Goal: Task Accomplishment & Management: Use online tool/utility

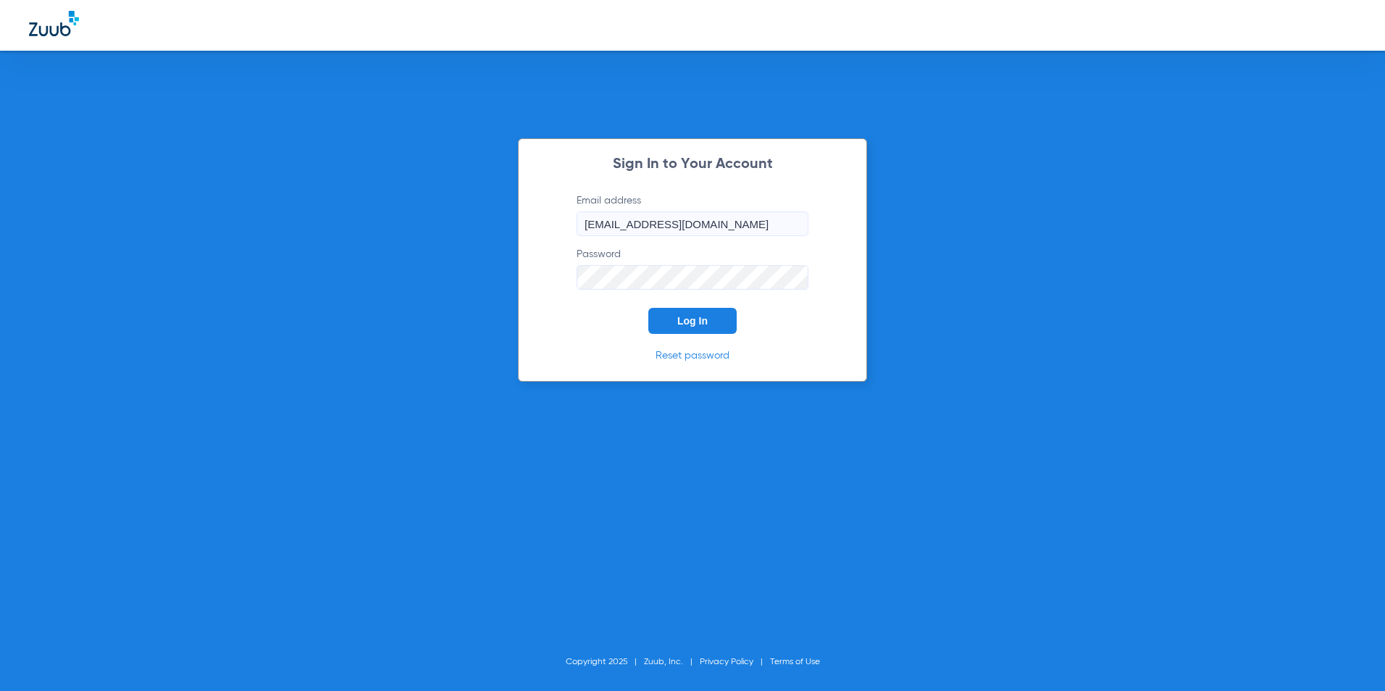
click at [676, 324] on button "Log In" at bounding box center [693, 321] width 88 height 26
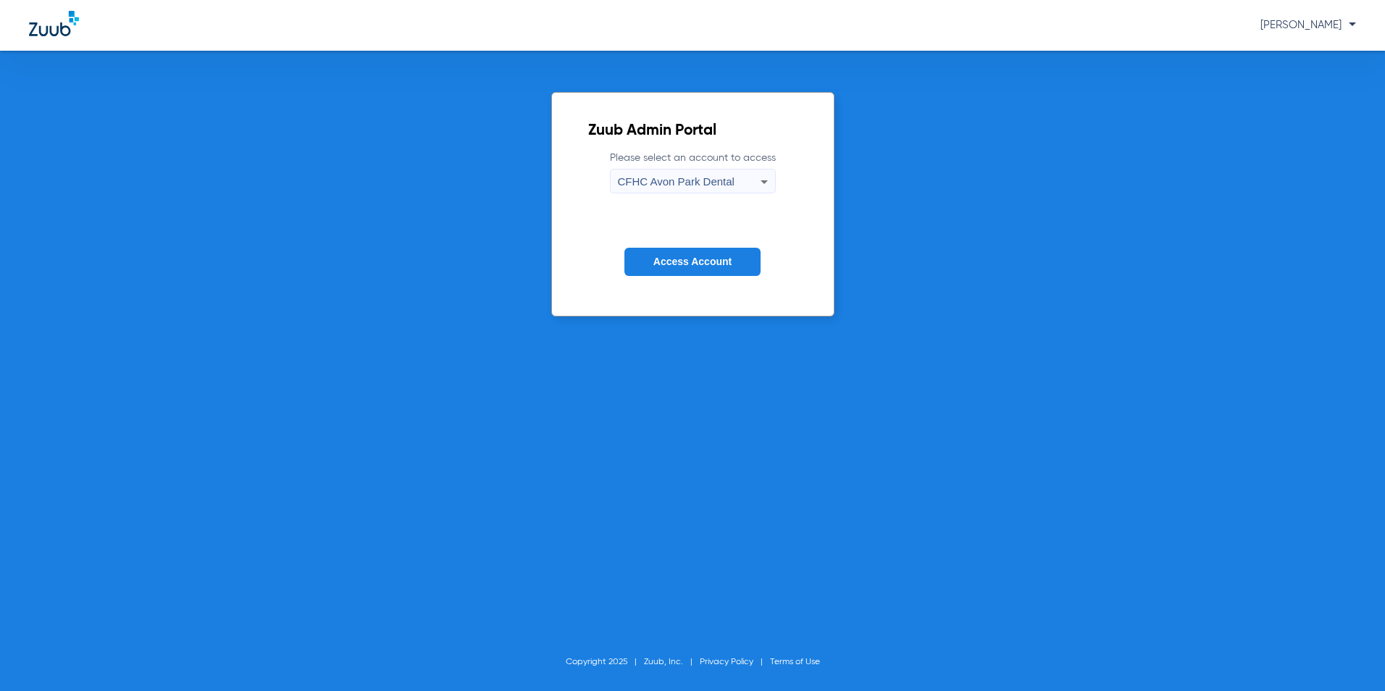
click at [749, 173] on div "CFHC Avon Park Dental" at bounding box center [689, 182] width 143 height 25
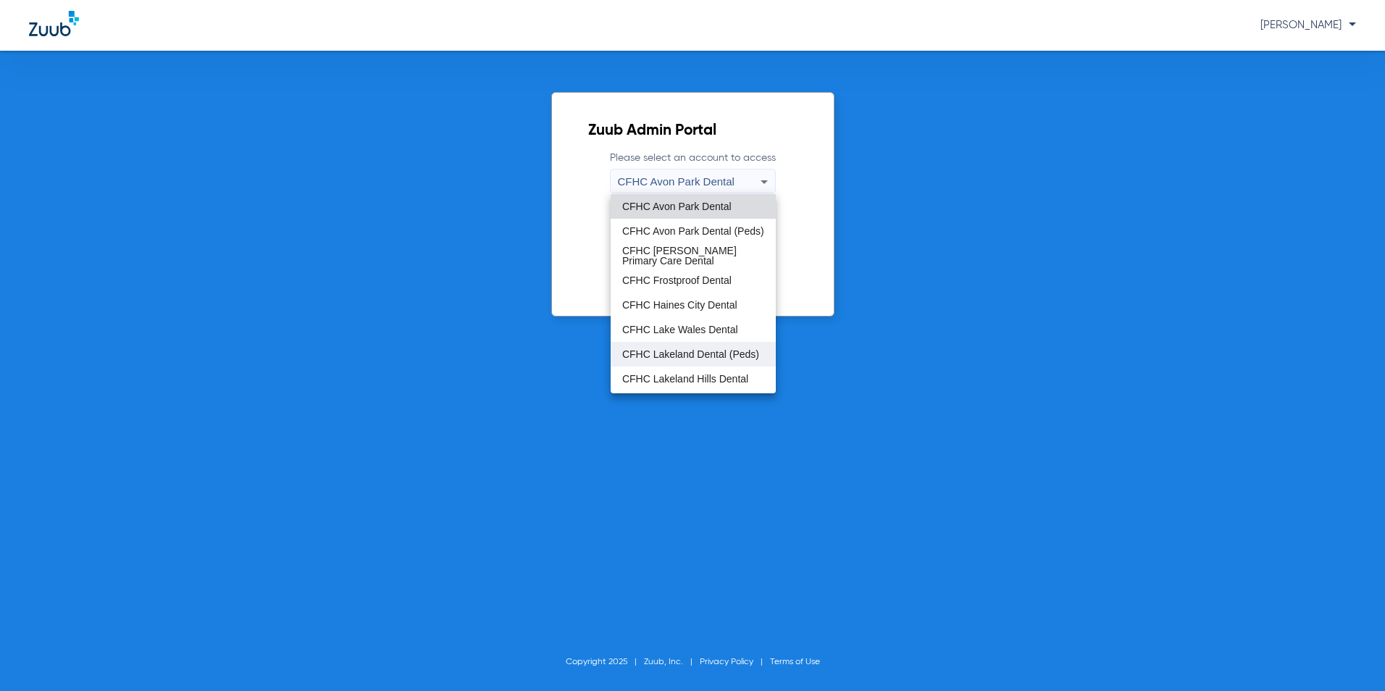
click at [678, 357] on span "CFHC Lakeland Dental (Peds)" at bounding box center [690, 354] width 137 height 10
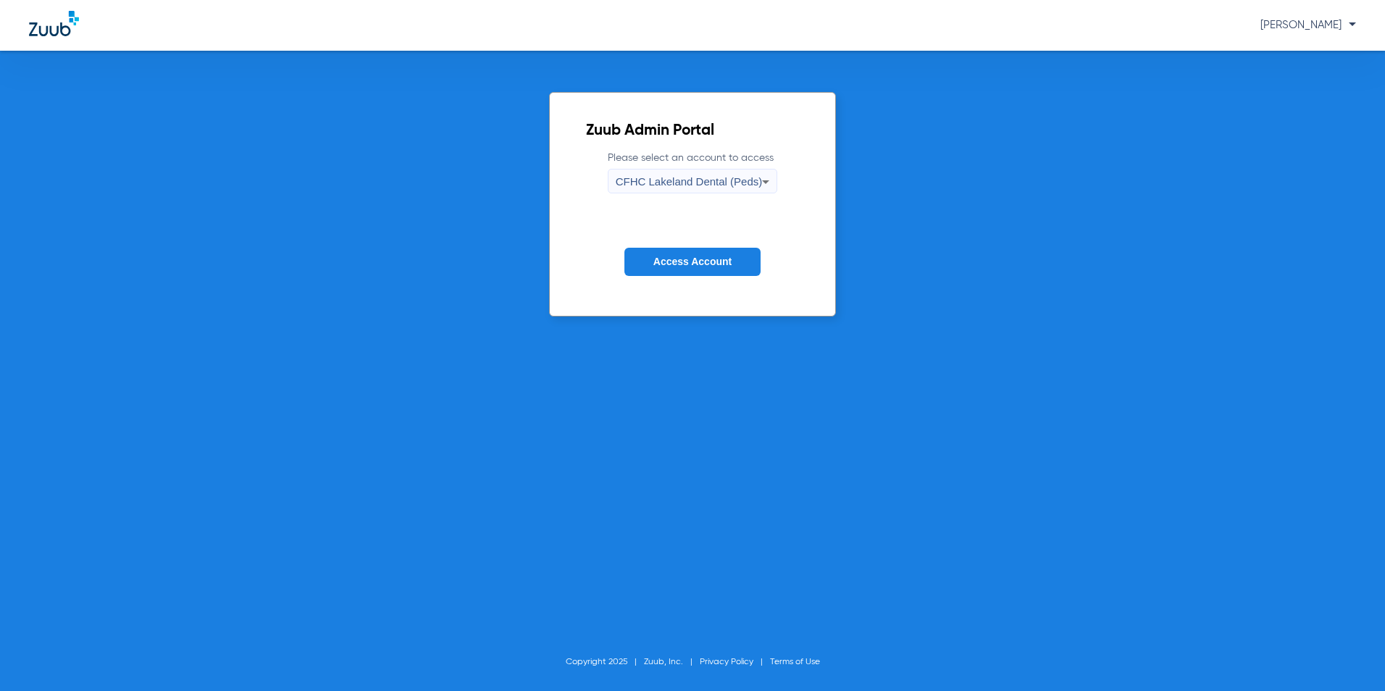
click at [697, 270] on button "Access Account" at bounding box center [693, 262] width 136 height 28
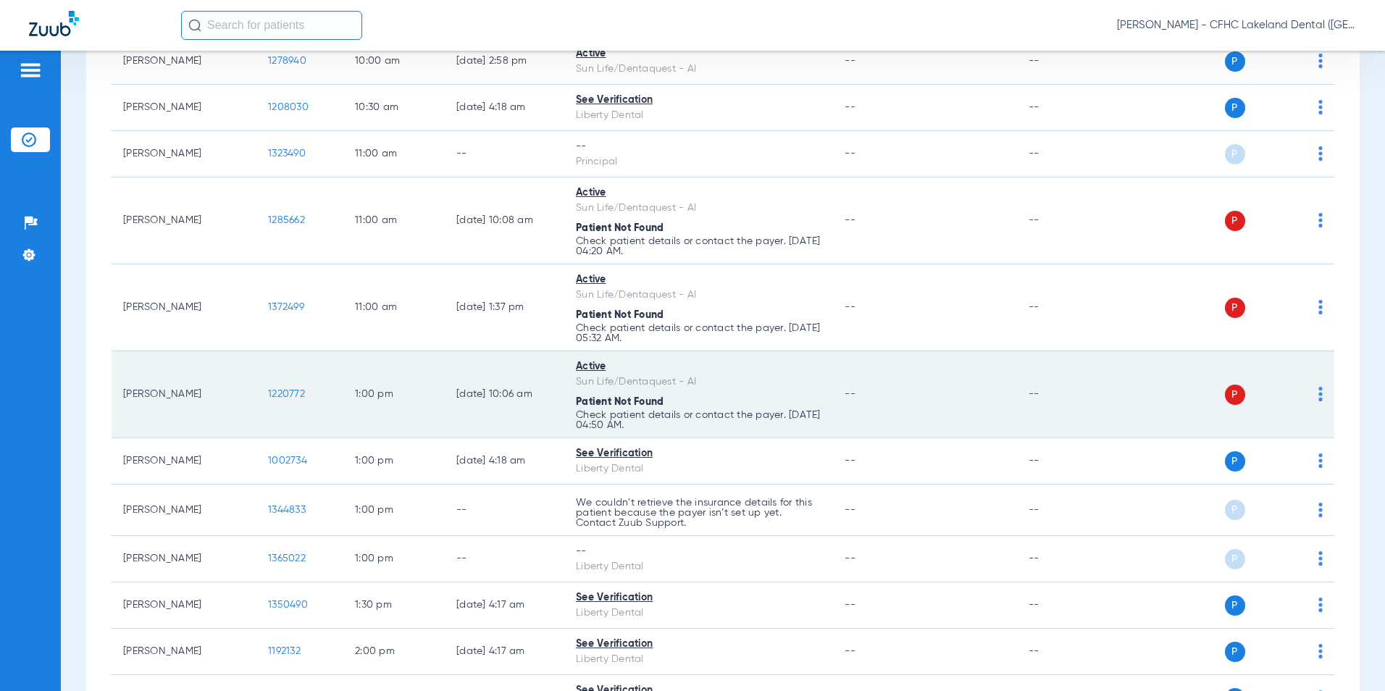
scroll to position [1159, 0]
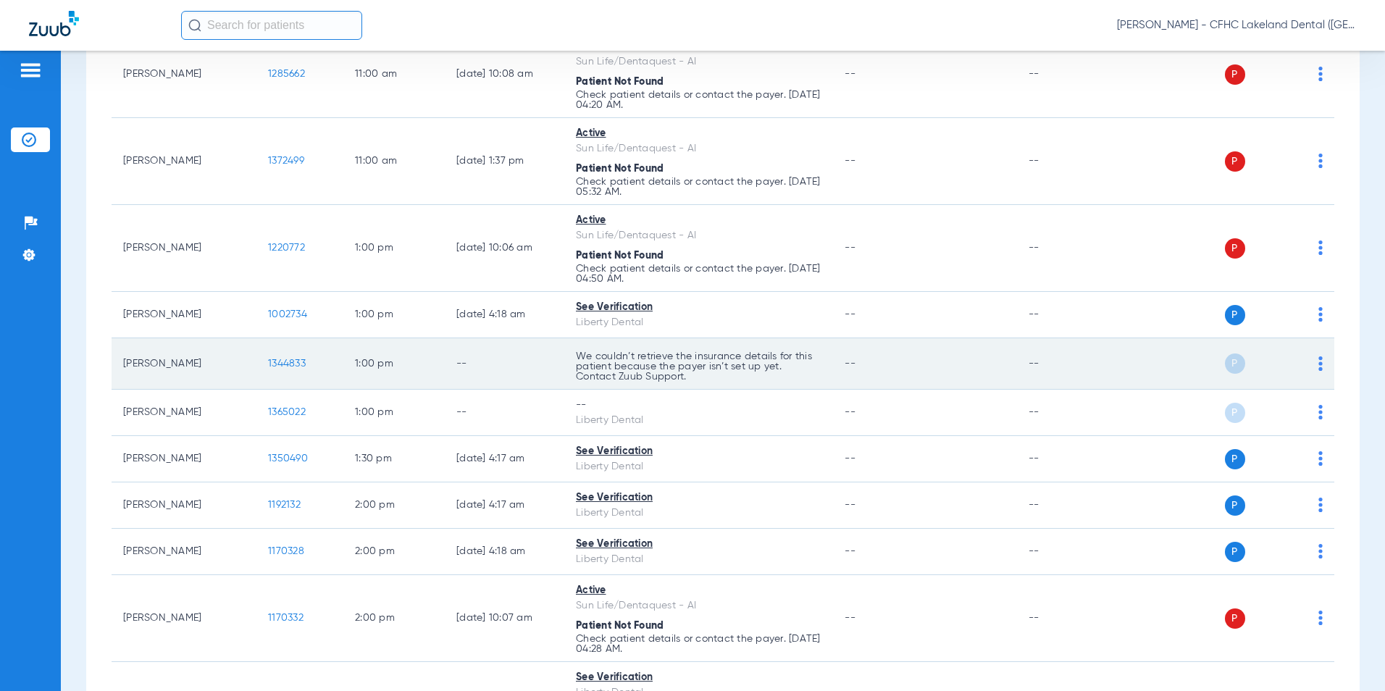
click at [282, 362] on span "1344833" at bounding box center [287, 364] width 38 height 10
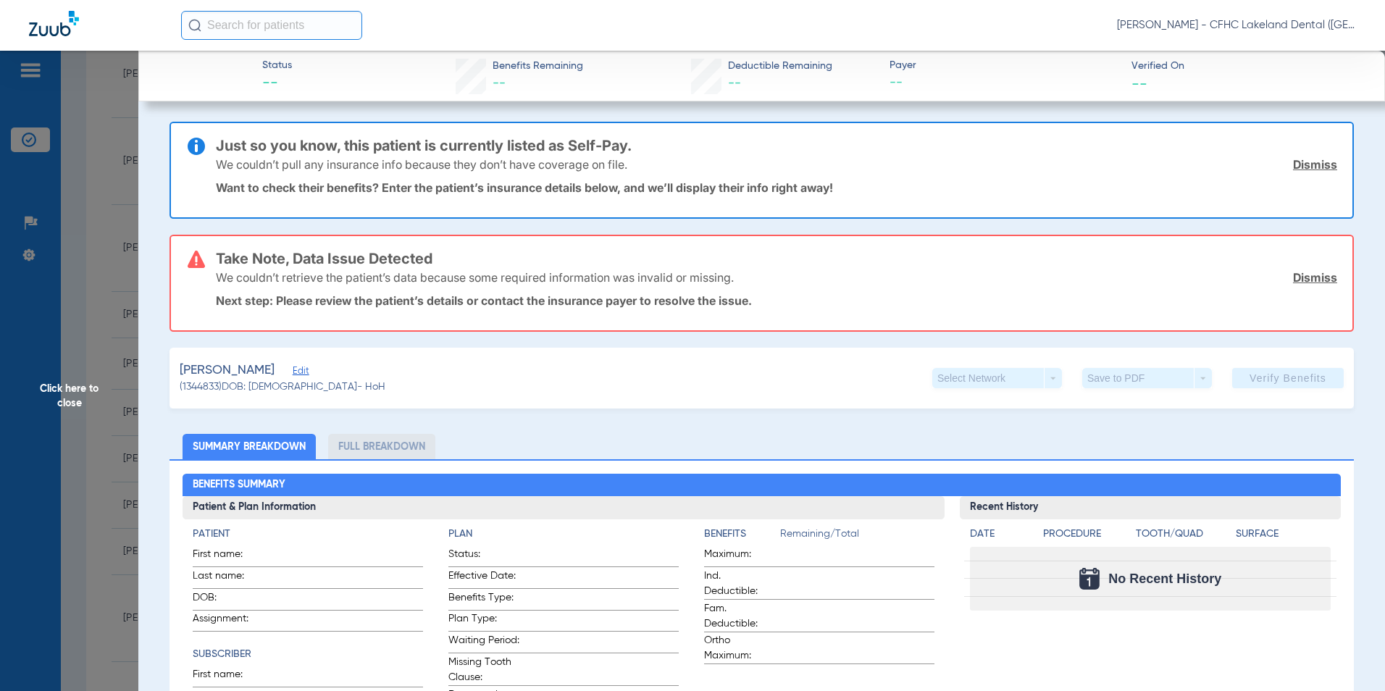
type input "ROMAN"
type input "AGOSTO"
type input "[DATE]"
click at [306, 373] on span "Edit" at bounding box center [299, 373] width 13 height 14
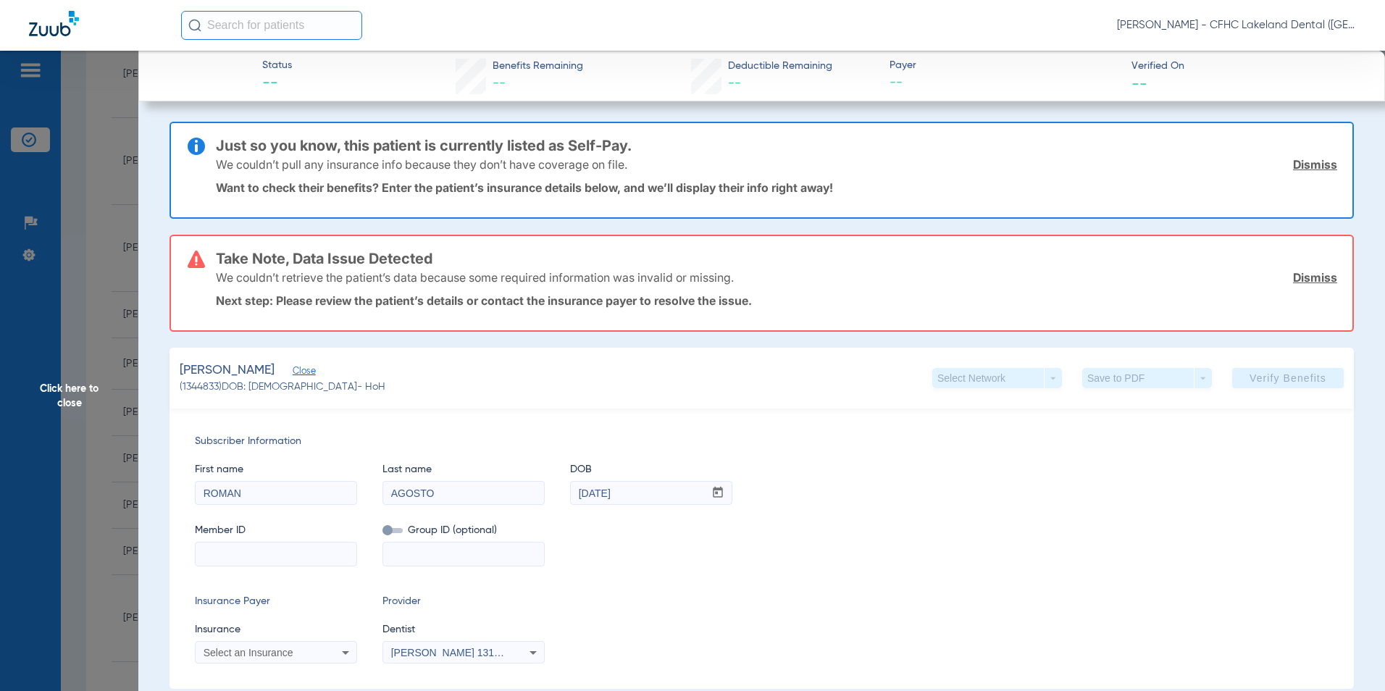
click at [264, 553] on input at bounding box center [276, 554] width 161 height 23
type input "9661944474"
click at [259, 648] on span "Select an Insurance" at bounding box center [249, 653] width 90 height 12
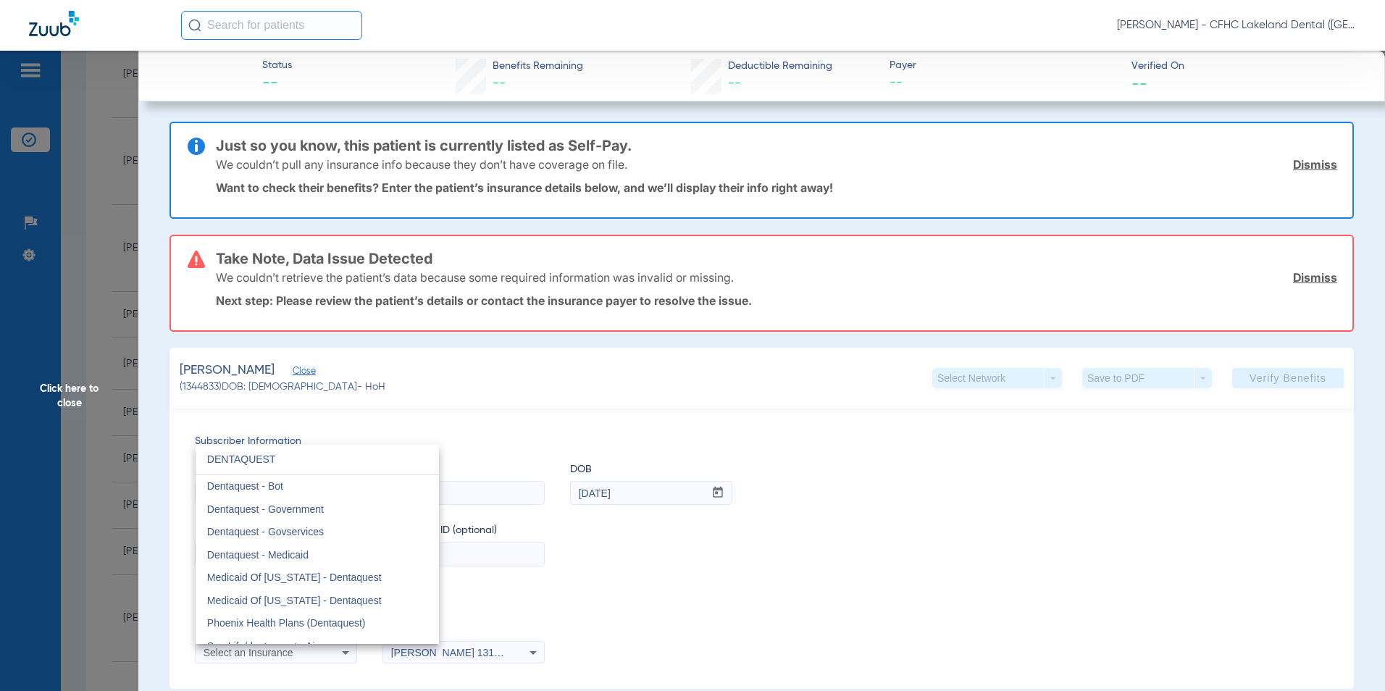
type input "DENTAQUEST"
click at [380, 520] on mat-option "Dentaquest - Government" at bounding box center [317, 509] width 243 height 23
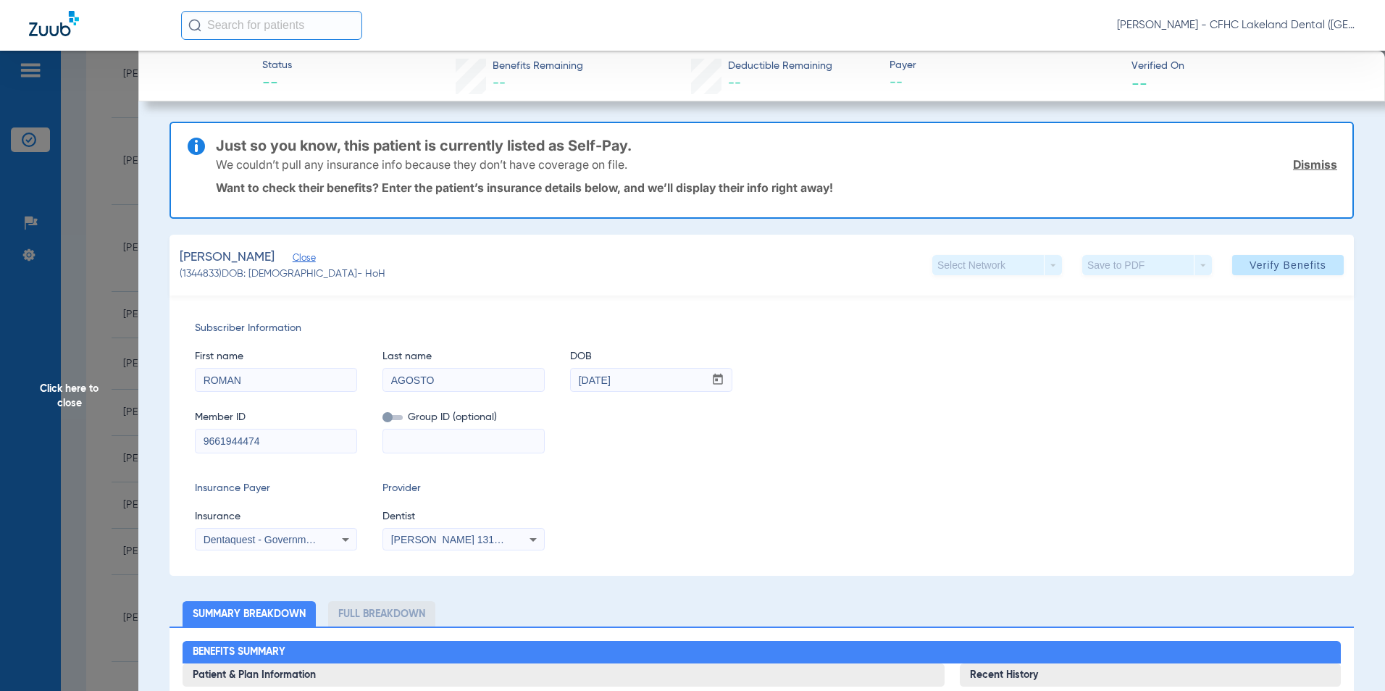
click at [428, 539] on span "[PERSON_NAME] 1316333230" at bounding box center [462, 540] width 143 height 12
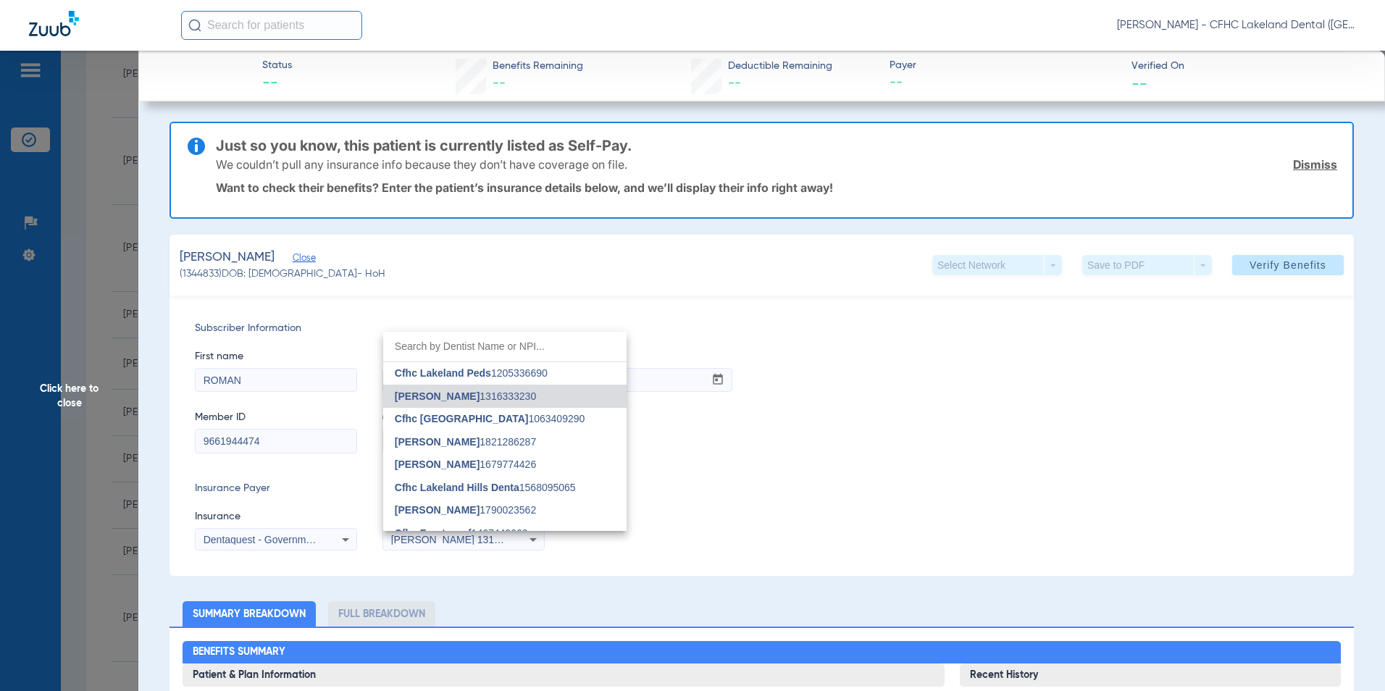
drag, startPoint x: 876, startPoint y: 441, endPoint x: 933, endPoint y: 418, distance: 61.8
click at [872, 438] on div at bounding box center [692, 345] width 1385 height 691
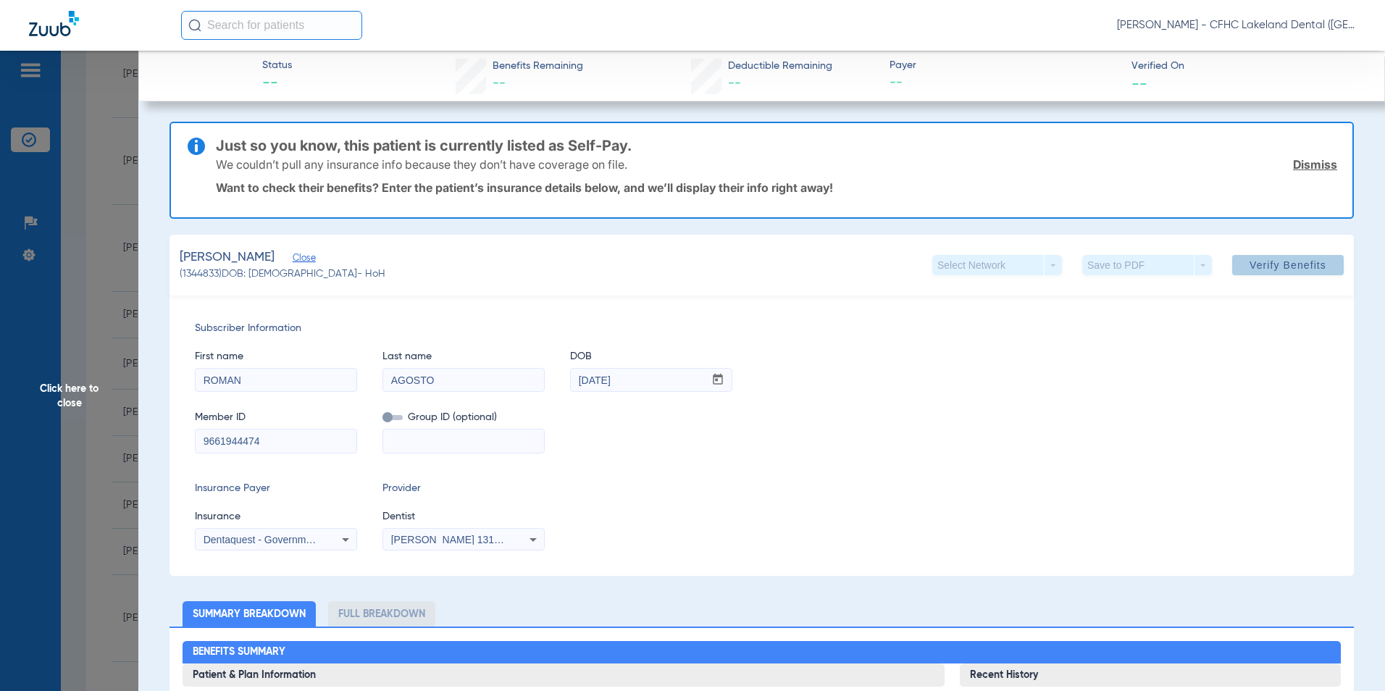
click at [1277, 252] on span at bounding box center [1289, 265] width 112 height 35
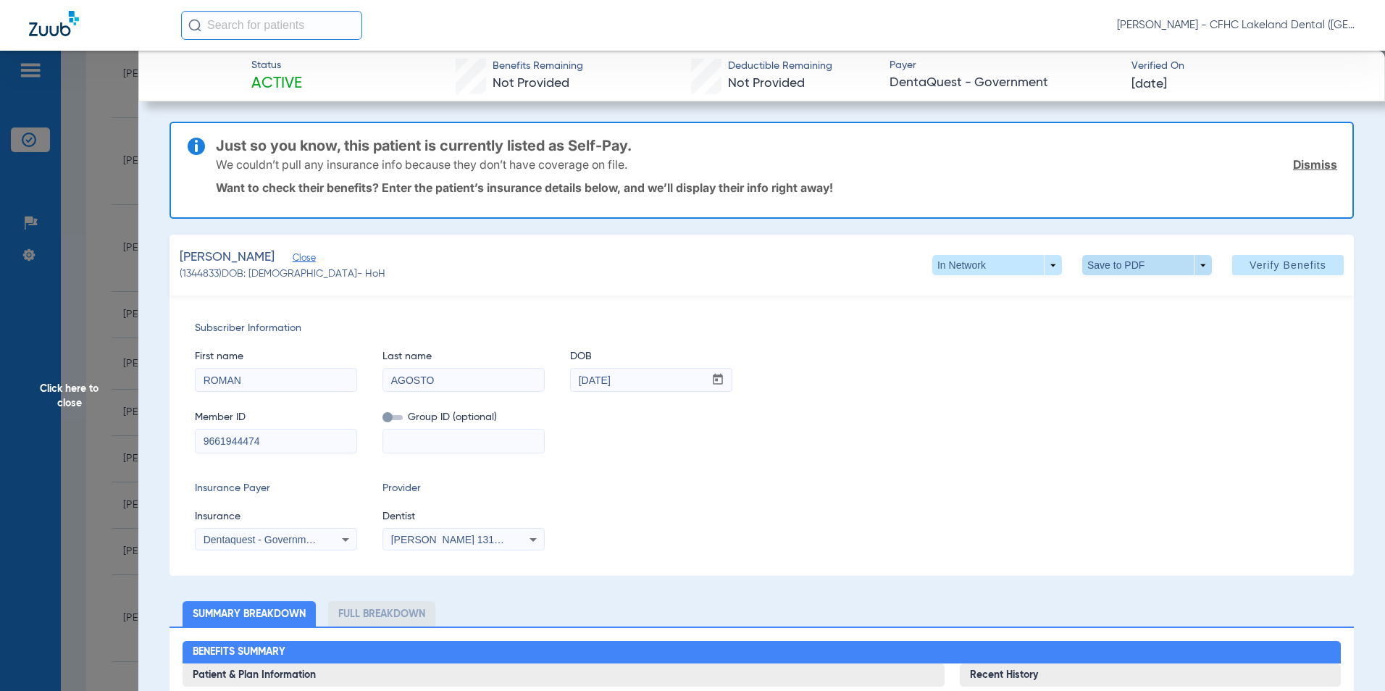
click at [1146, 266] on span at bounding box center [1147, 265] width 35 height 35
click at [1119, 289] on span "Save to PDF" at bounding box center [1141, 294] width 57 height 10
click at [840, 249] on div "[PERSON_NAME] Close (1344833) DOB: [DEMOGRAPHIC_DATA] - HoH In Network arrow_dr…" at bounding box center [762, 265] width 1185 height 61
